Goal: Information Seeking & Learning: Learn about a topic

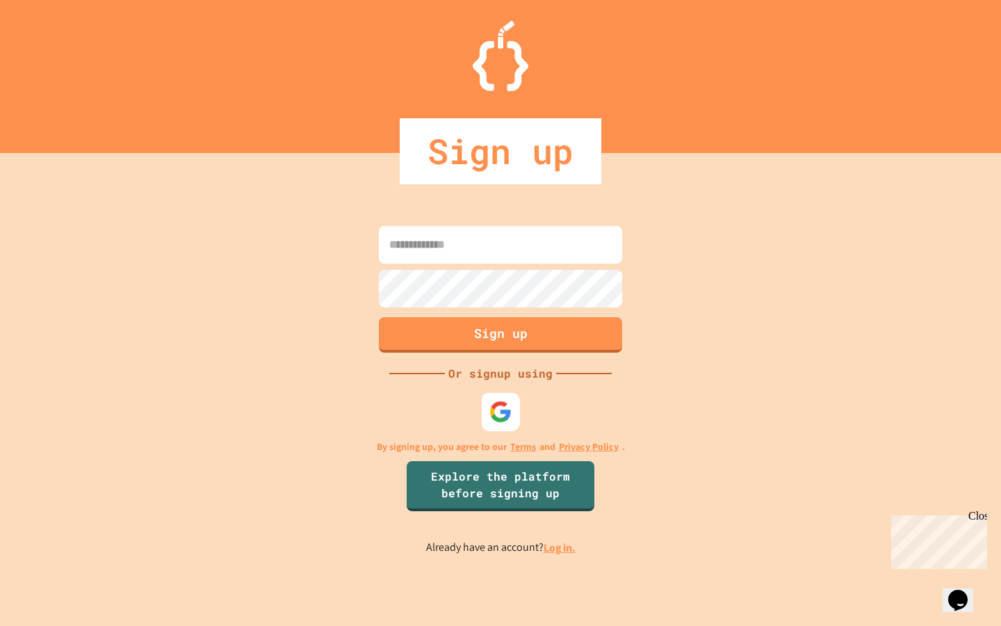
click at [495, 411] on img at bounding box center [501, 412] width 23 height 23
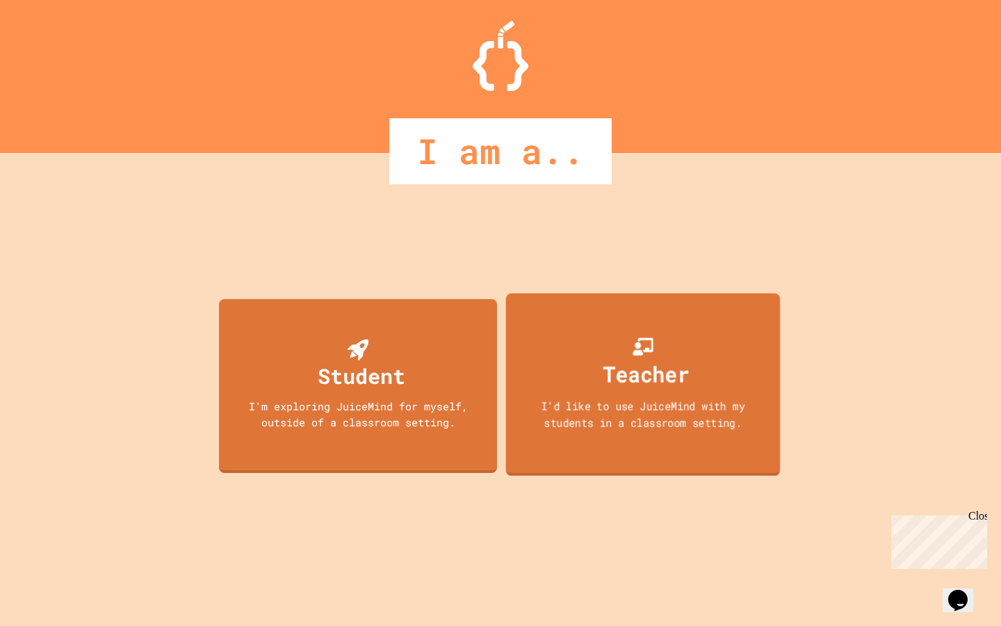
click at [679, 387] on div "Teacher" at bounding box center [647, 373] width 86 height 33
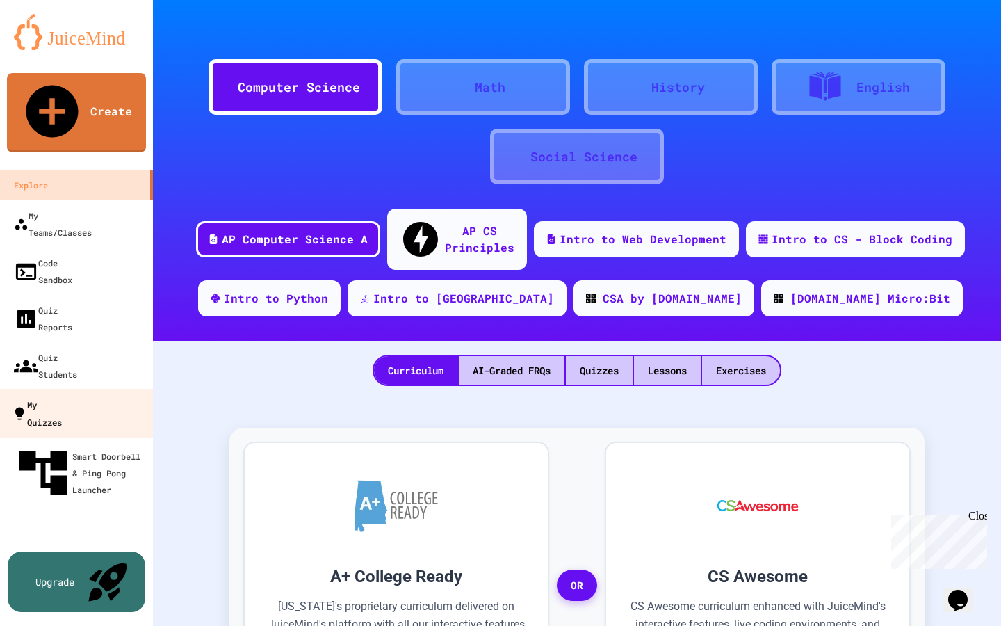
click at [62, 396] on div "My Quizzes" at bounding box center [37, 413] width 50 height 34
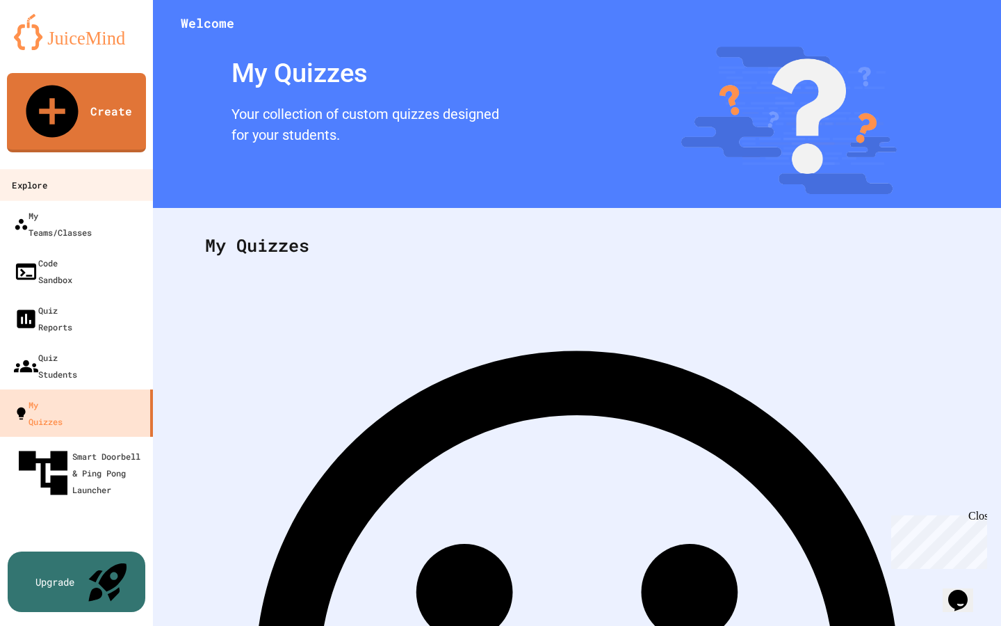
click at [71, 169] on link "Explore" at bounding box center [77, 184] width 158 height 31
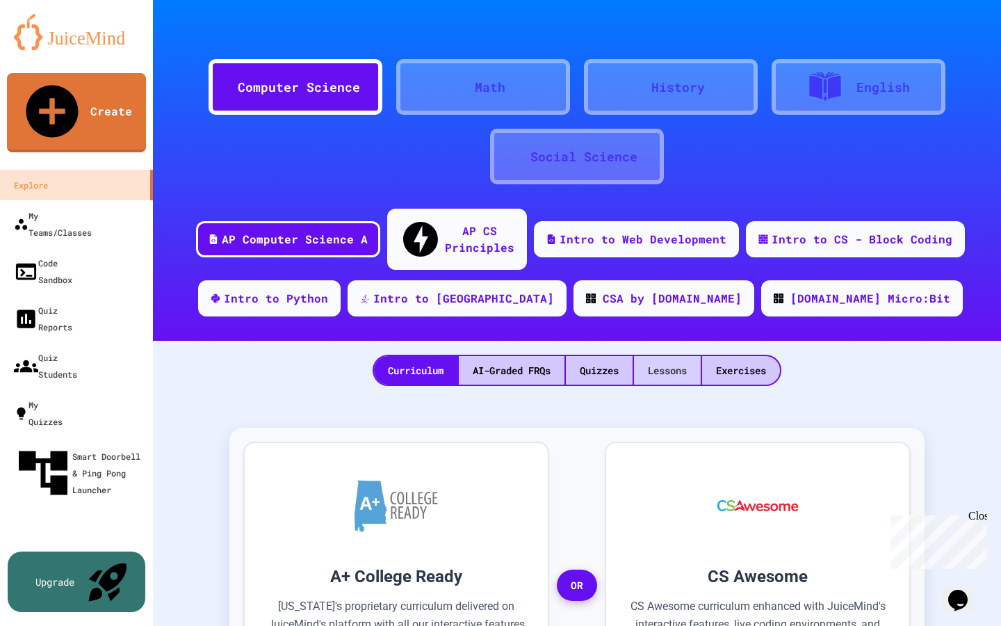
click at [670, 356] on div "Lessons" at bounding box center [667, 370] width 67 height 29
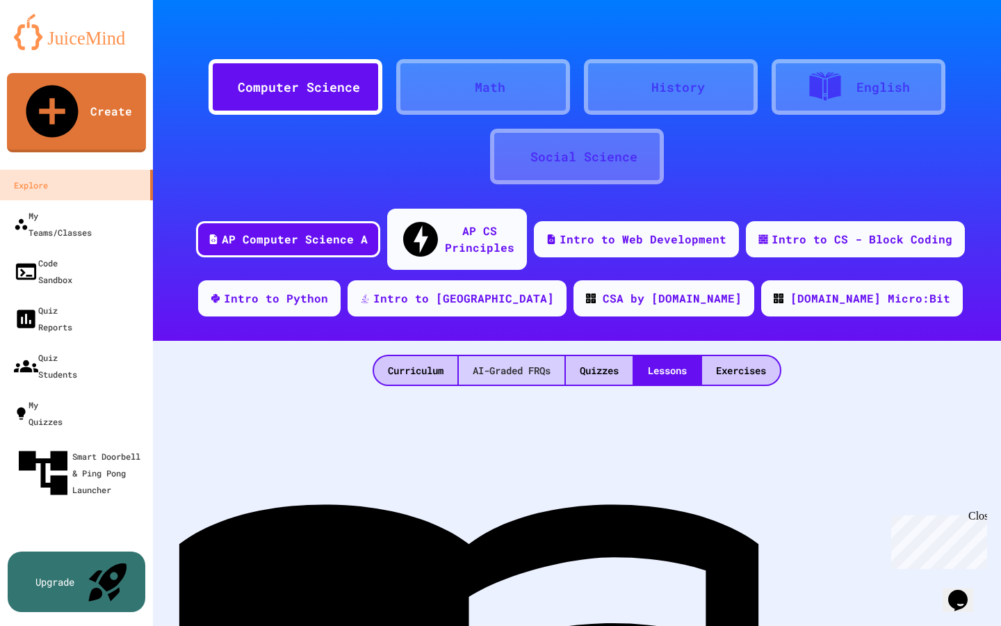
click at [533, 356] on div "AI-Graded FRQs" at bounding box center [512, 370] width 106 height 29
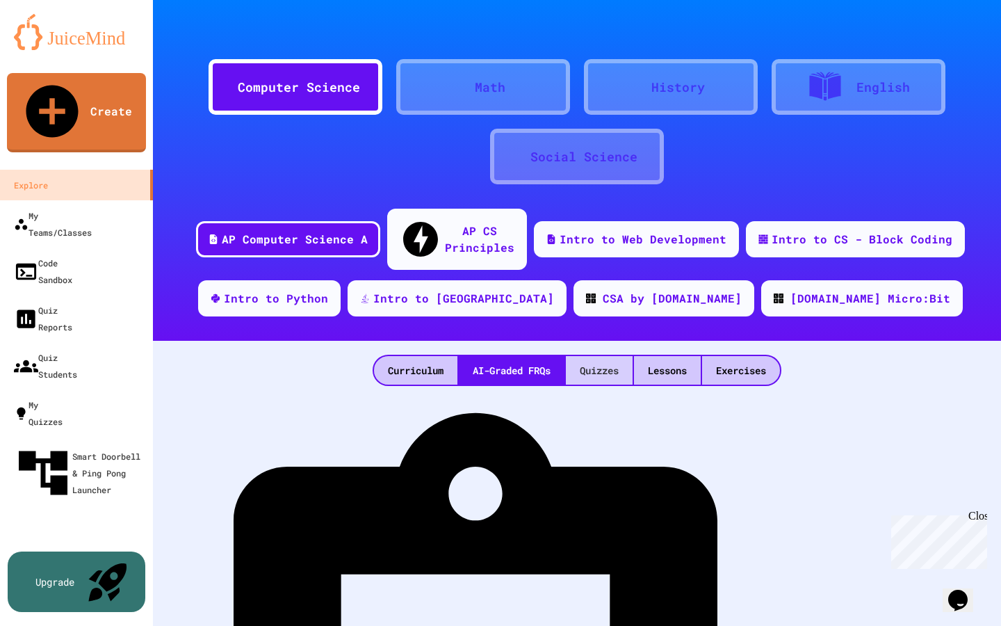
click at [584, 356] on div "Quizzes" at bounding box center [599, 370] width 67 height 29
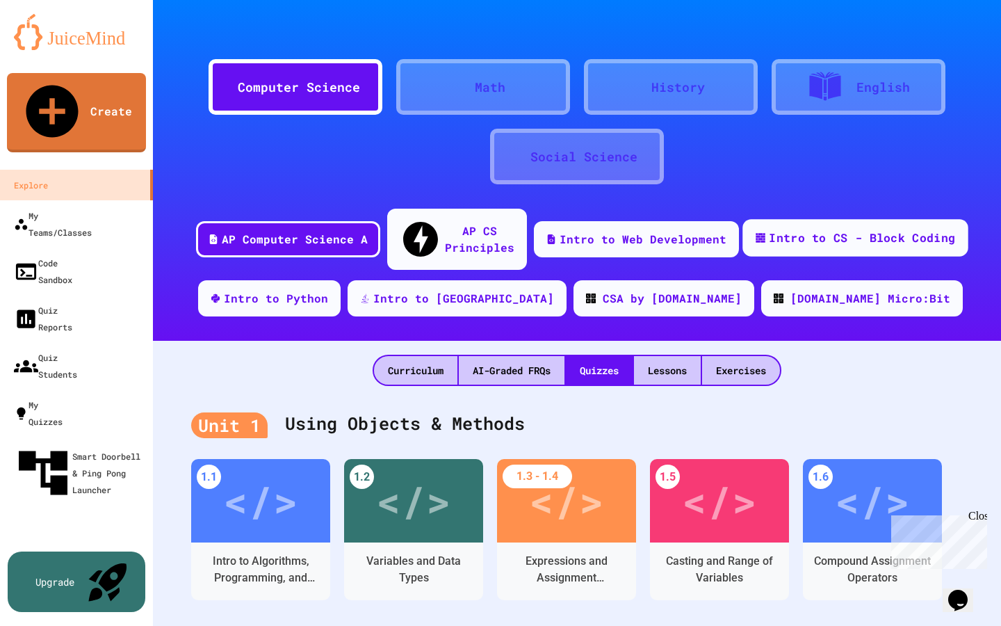
click at [793, 236] on div "Intro to CS - Block Coding" at bounding box center [855, 238] width 225 height 38
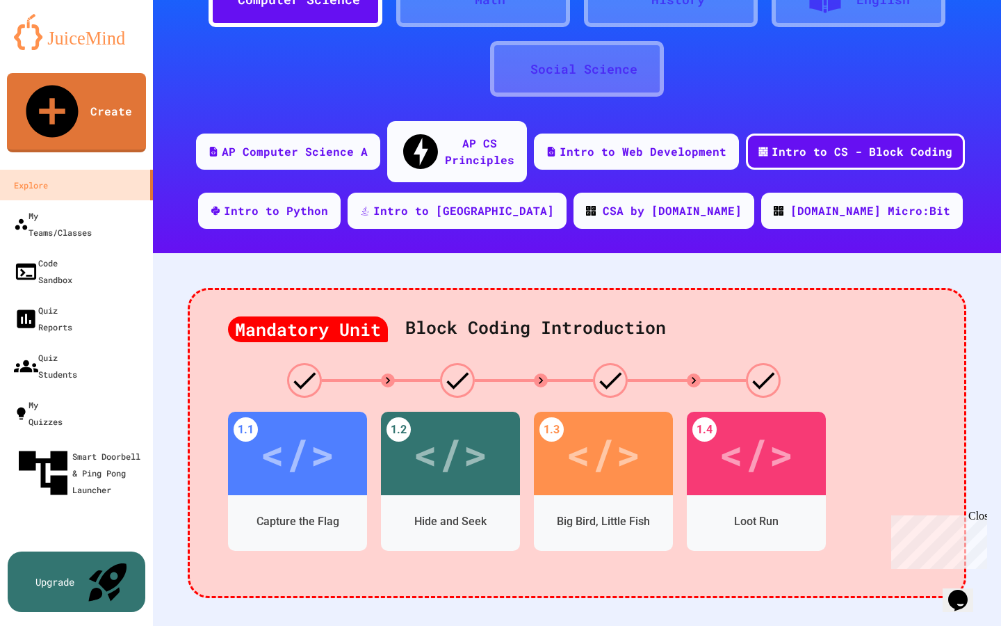
scroll to position [131, 0]
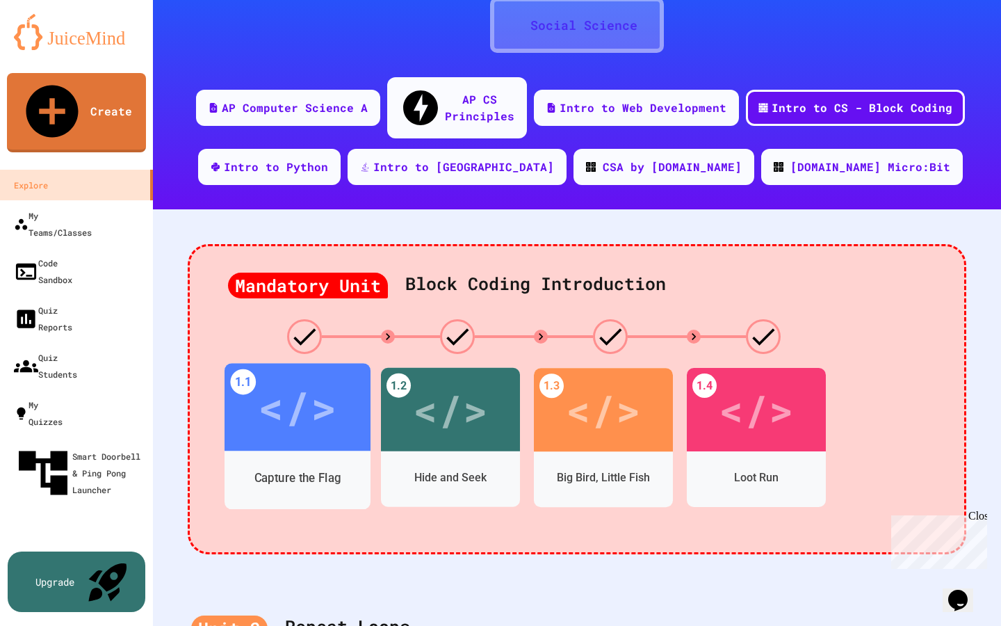
click at [294, 458] on div "Capture the Flag" at bounding box center [298, 478] width 146 height 40
